Goal: Task Accomplishment & Management: Use online tool/utility

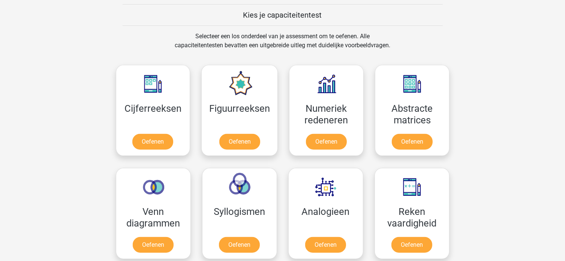
scroll to position [300, 0]
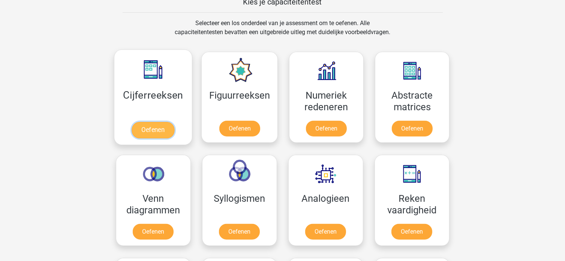
click at [138, 128] on link "Oefenen" at bounding box center [153, 130] width 43 height 16
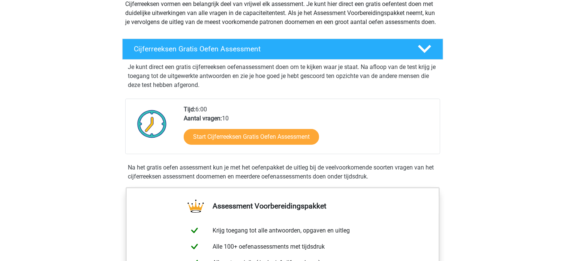
scroll to position [112, 0]
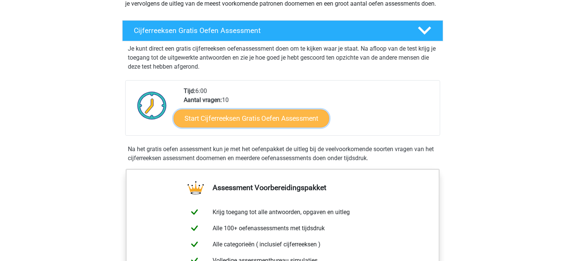
click at [214, 127] on link "Start Cijferreeksen Gratis Oefen Assessment" at bounding box center [252, 118] width 156 height 18
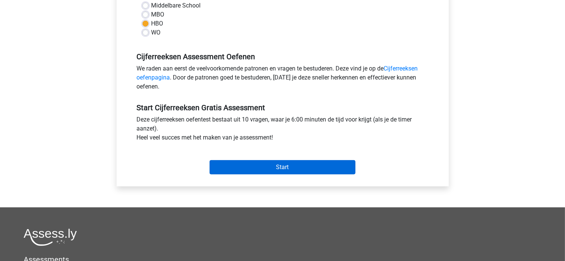
scroll to position [187, 0]
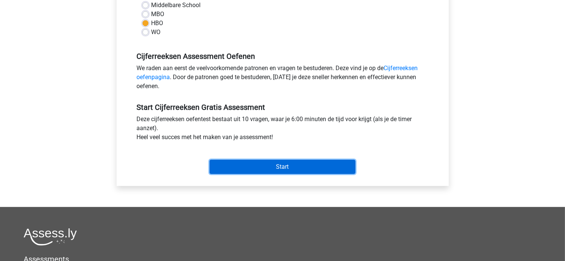
click at [272, 169] on input "Start" at bounding box center [283, 167] width 146 height 14
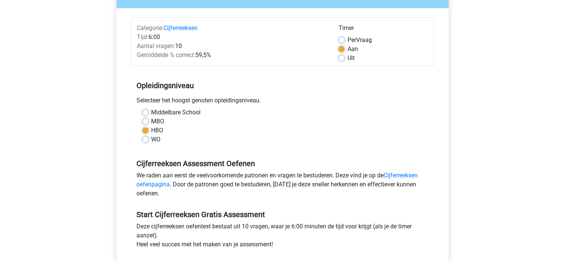
scroll to position [37, 0]
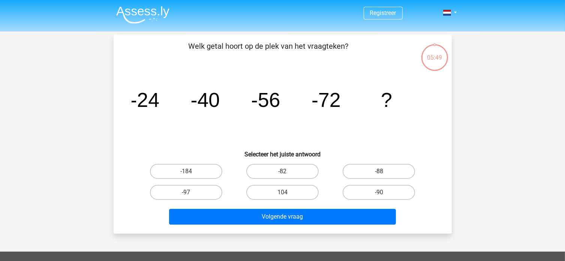
click at [381, 172] on input "-88" at bounding box center [381, 173] width 5 height 5
radio input "true"
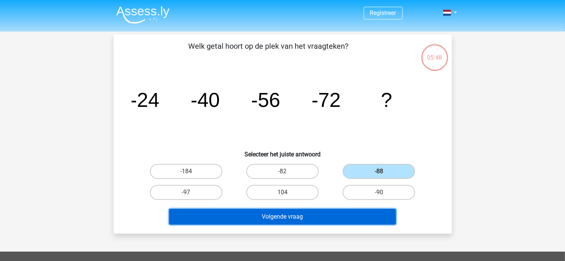
click at [302, 217] on button "Volgende vraag" at bounding box center [282, 217] width 227 height 16
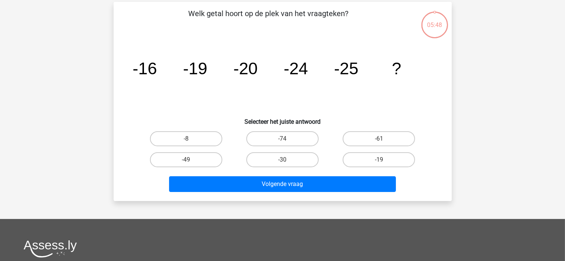
scroll to position [34, 0]
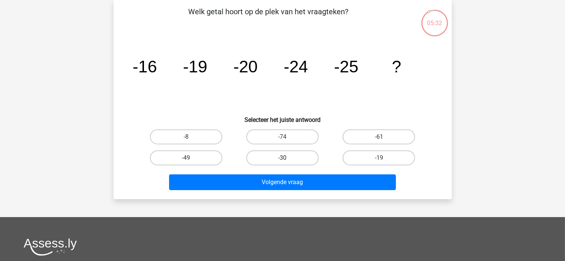
click at [285, 156] on label "-30" at bounding box center [282, 157] width 72 height 15
click at [285, 158] on input "-30" at bounding box center [284, 160] width 5 height 5
radio input "true"
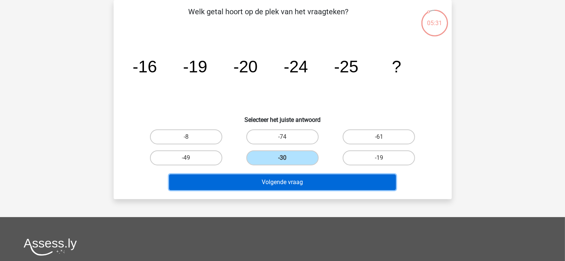
click at [292, 184] on button "Volgende vraag" at bounding box center [282, 182] width 227 height 16
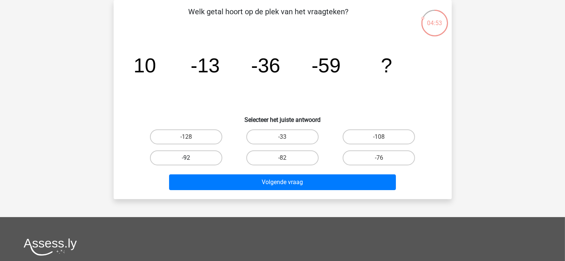
click at [192, 160] on label "-92" at bounding box center [186, 157] width 72 height 15
click at [191, 160] on input "-92" at bounding box center [188, 160] width 5 height 5
radio input "true"
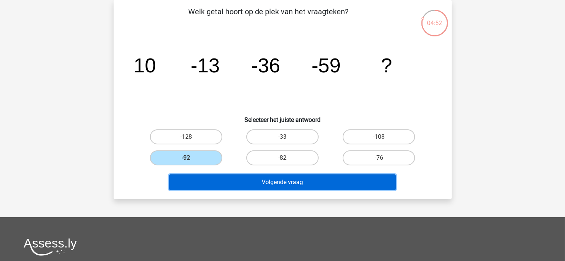
click at [273, 183] on button "Volgende vraag" at bounding box center [282, 182] width 227 height 16
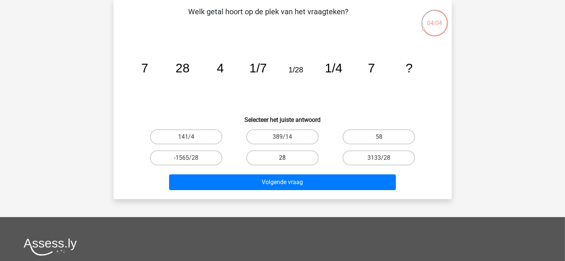
click at [289, 156] on label "28" at bounding box center [282, 157] width 72 height 15
click at [287, 158] on input "28" at bounding box center [284, 160] width 5 height 5
radio input "true"
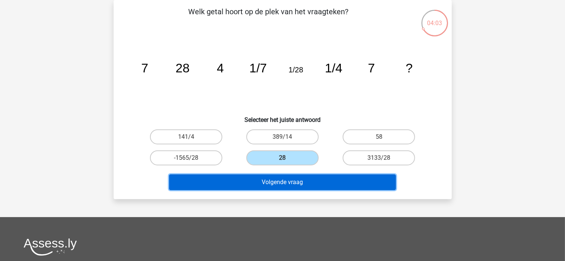
click at [286, 180] on button "Volgende vraag" at bounding box center [282, 182] width 227 height 16
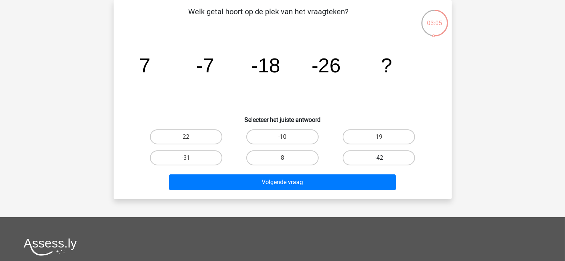
click at [368, 159] on label "-42" at bounding box center [379, 157] width 72 height 15
click at [379, 159] on input "-42" at bounding box center [381, 160] width 5 height 5
radio input "true"
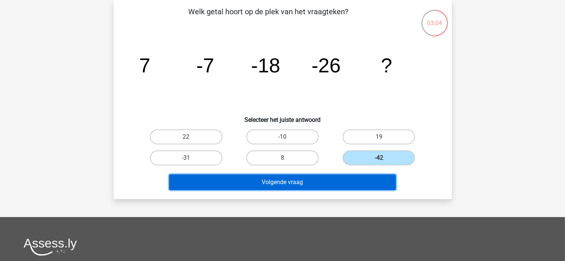
click at [295, 181] on button "Volgende vraag" at bounding box center [282, 182] width 227 height 16
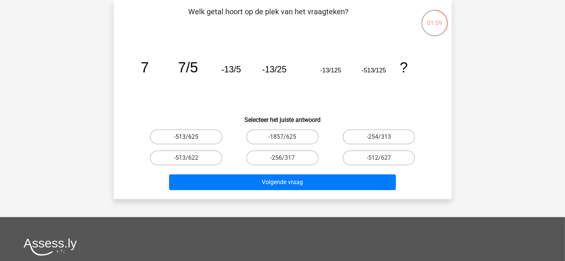
click at [180, 138] on label "-513/625" at bounding box center [186, 136] width 72 height 15
click at [186, 138] on input "-513/625" at bounding box center [188, 139] width 5 height 5
radio input "true"
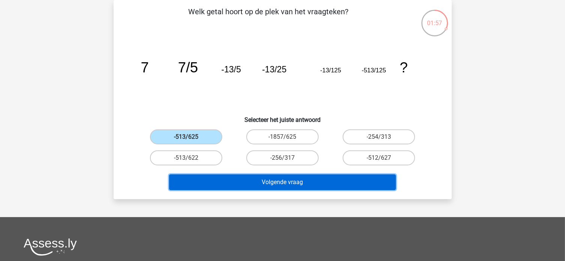
click at [289, 181] on button "Volgende vraag" at bounding box center [282, 182] width 227 height 16
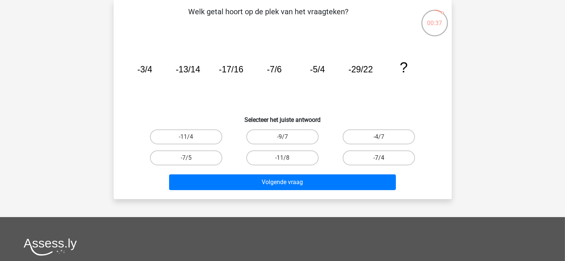
click at [388, 158] on label "-7/4" at bounding box center [379, 157] width 72 height 15
click at [384, 158] on input "-7/4" at bounding box center [381, 160] width 5 height 5
radio input "true"
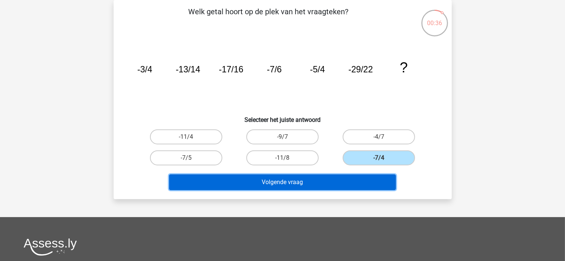
click at [306, 183] on button "Volgende vraag" at bounding box center [282, 182] width 227 height 16
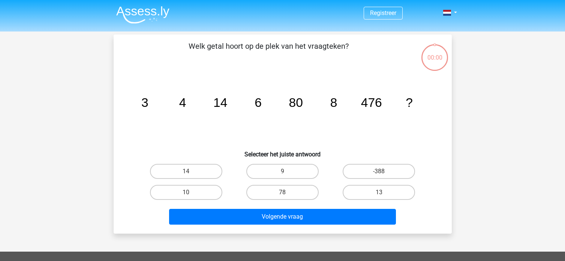
scroll to position [34, 0]
